Goal: Information Seeking & Learning: Learn about a topic

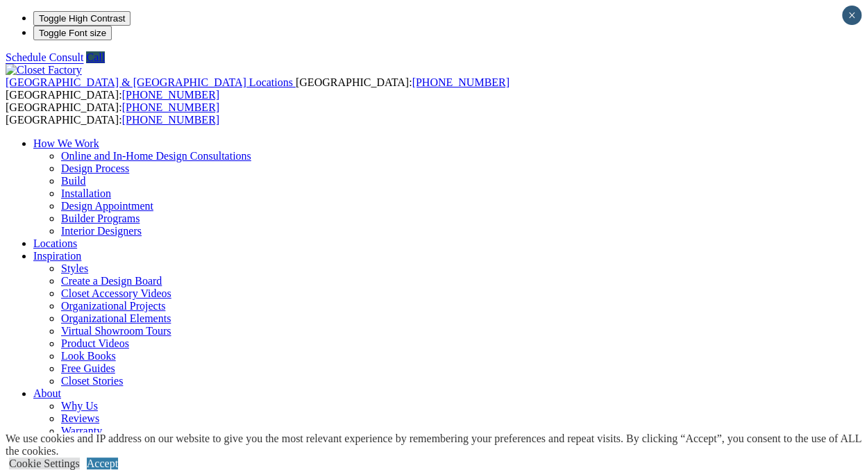
type input "*****"
click input "*" at bounding box center [0, 0] width 0 height 0
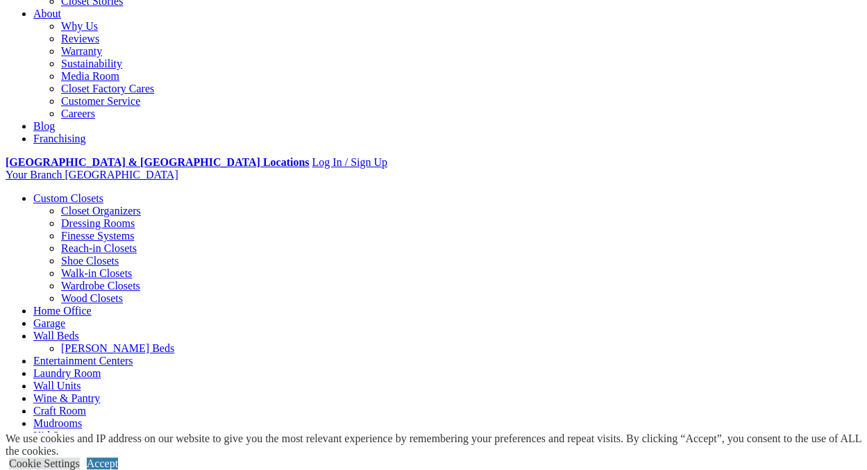
scroll to position [272, 0]
